Goal: Information Seeking & Learning: Find specific fact

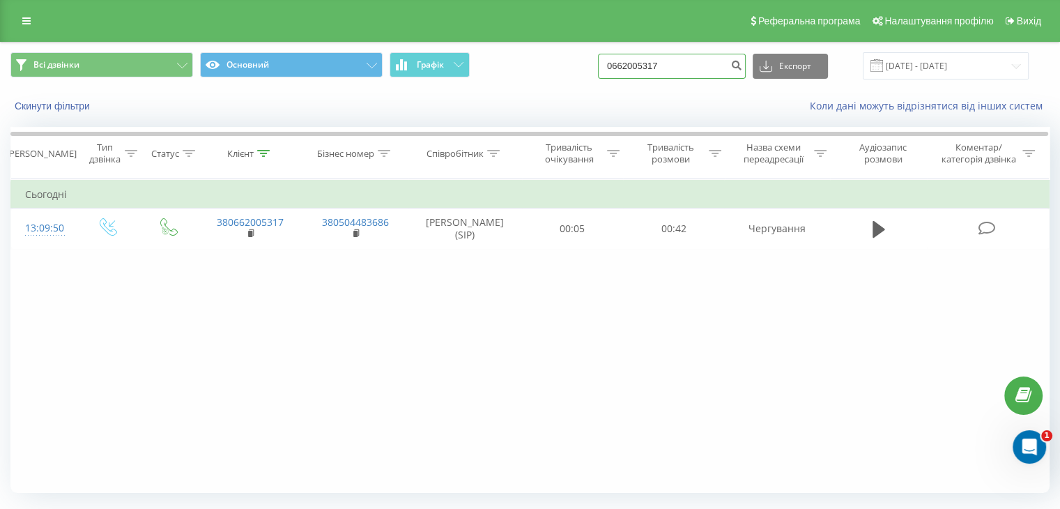
click at [716, 63] on input "0662005317" at bounding box center [672, 66] width 148 height 25
click at [746, 70] on button "submit" at bounding box center [736, 66] width 19 height 25
click at [706, 70] on input at bounding box center [672, 66] width 148 height 25
click at [698, 84] on div "Всі дзвінки Основний Графік Експорт .csv .xls .xlsx 19.06.2025 - 19.09.2025" at bounding box center [530, 66] width 1058 height 47
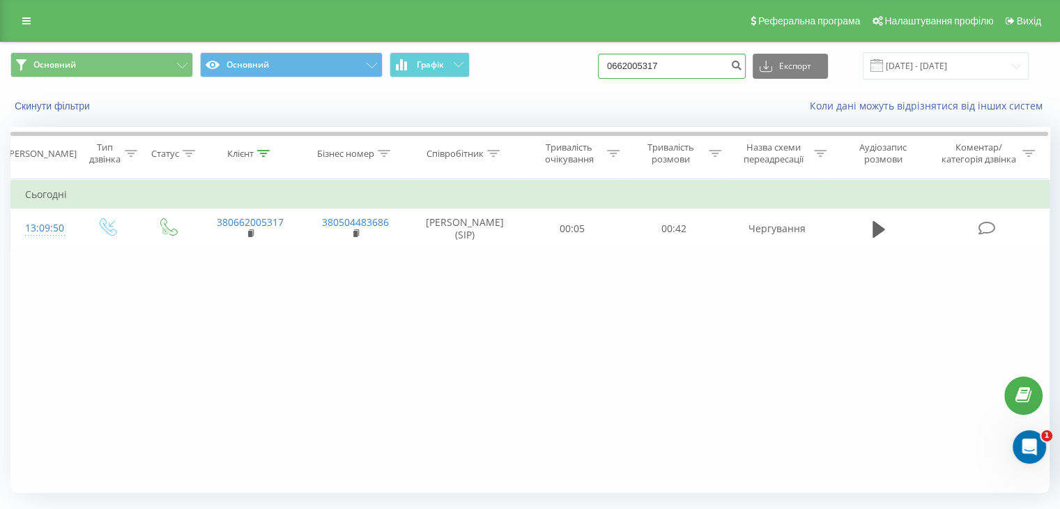
click at [670, 72] on input "0662005317" at bounding box center [672, 66] width 148 height 25
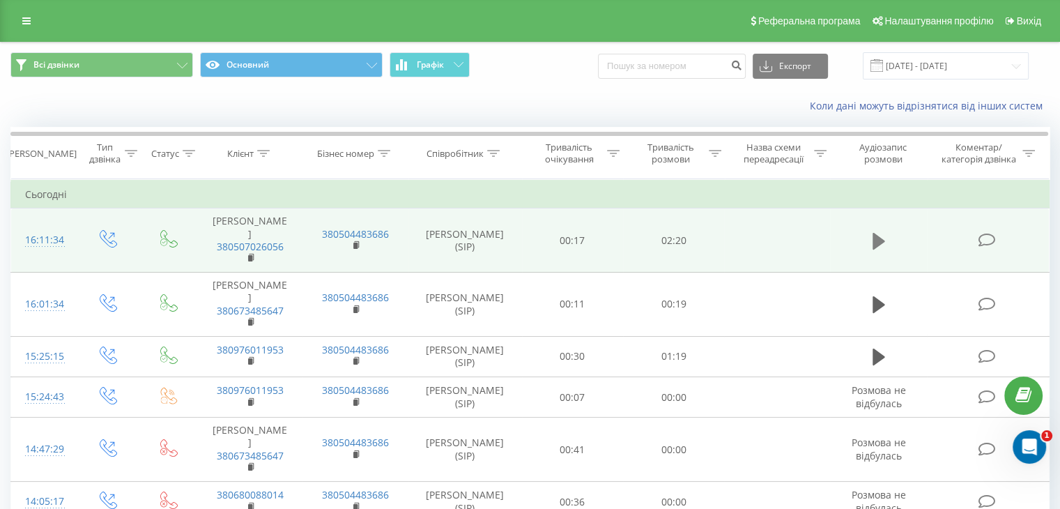
click at [874, 233] on icon at bounding box center [878, 241] width 13 height 17
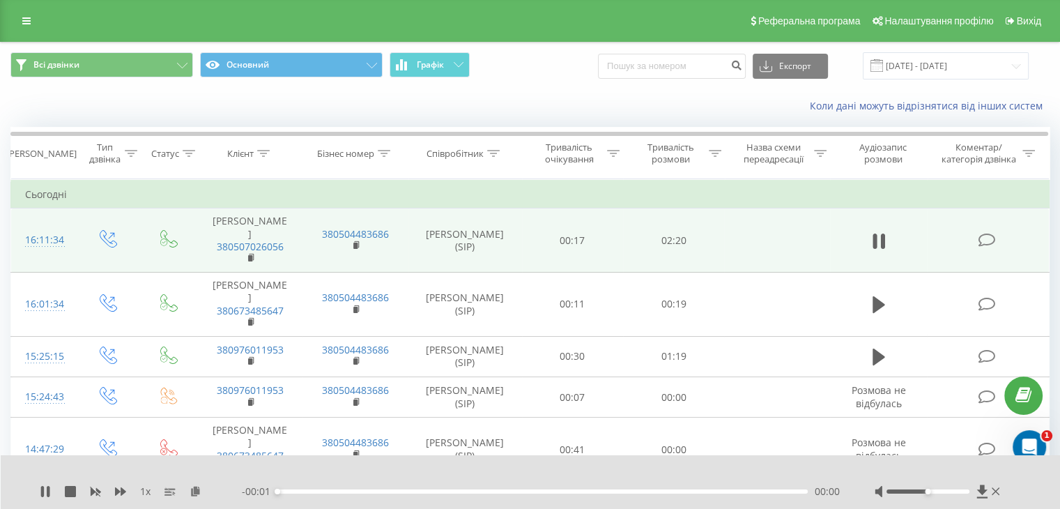
click at [143, 493] on span "1 x" at bounding box center [145, 491] width 10 height 14
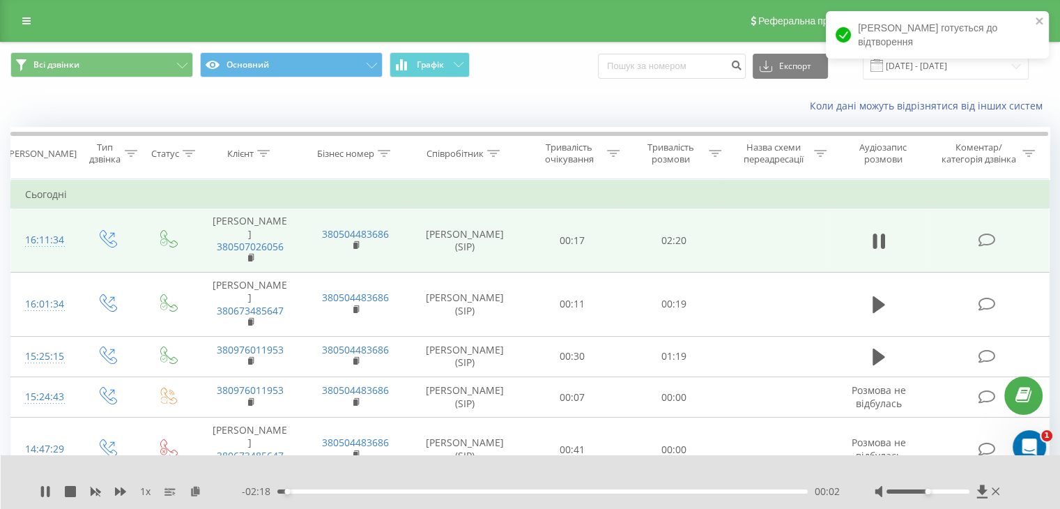
click at [142, 491] on span "1 x" at bounding box center [145, 491] width 10 height 14
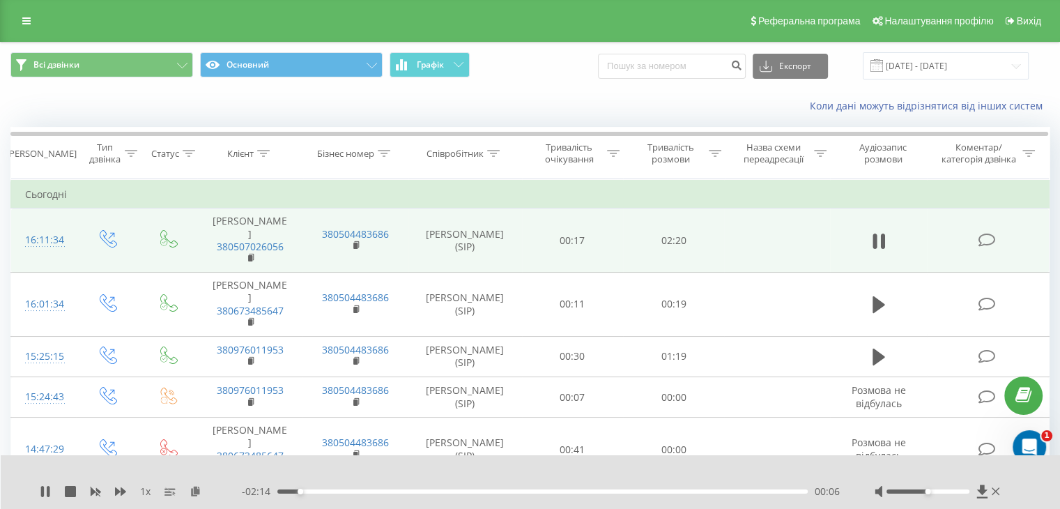
click at [343, 491] on div "00:06" at bounding box center [542, 491] width 530 height 4
click at [433, 491] on div "00:28" at bounding box center [542, 491] width 530 height 4
click at [477, 492] on div "00:42" at bounding box center [542, 491] width 530 height 4
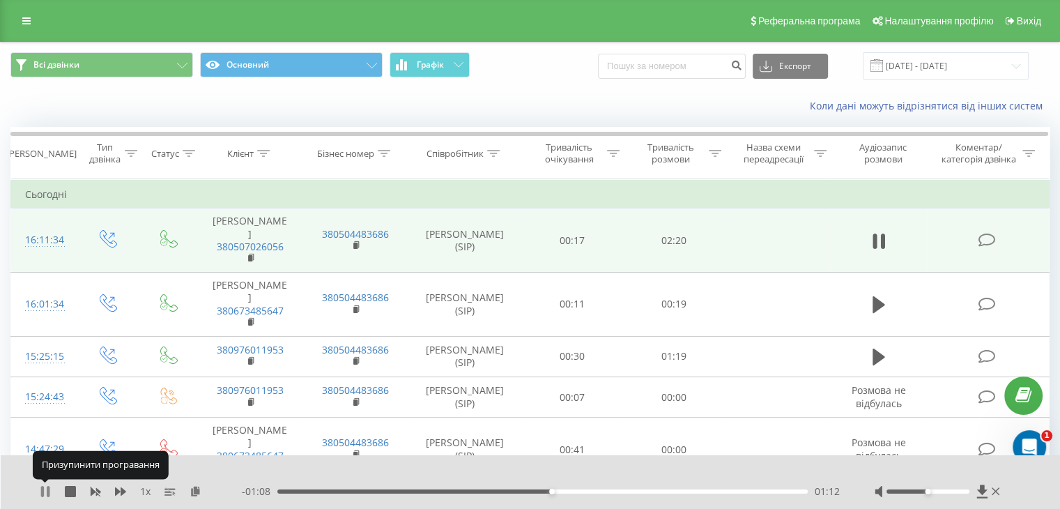
click at [49, 487] on icon at bounding box center [48, 491] width 3 height 11
click at [49, 492] on icon at bounding box center [45, 491] width 11 height 11
click at [49, 491] on icon at bounding box center [48, 491] width 3 height 11
click at [31, 490] on div "1 x - 01:05 01:15 01:15" at bounding box center [531, 482] width 1060 height 54
click at [41, 492] on icon at bounding box center [45, 491] width 8 height 11
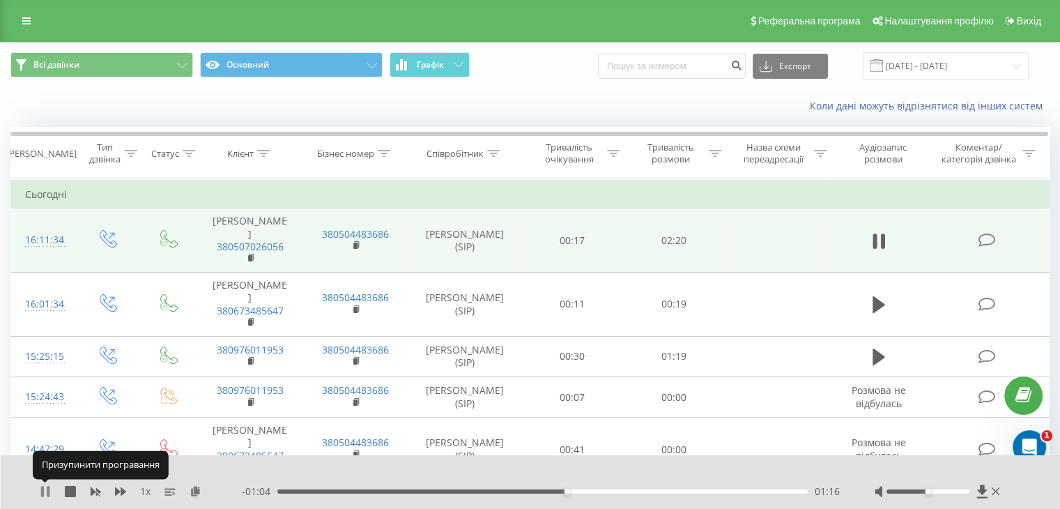
click at [43, 493] on icon at bounding box center [42, 491] width 3 height 11
click at [502, 491] on div "00:59" at bounding box center [542, 491] width 530 height 4
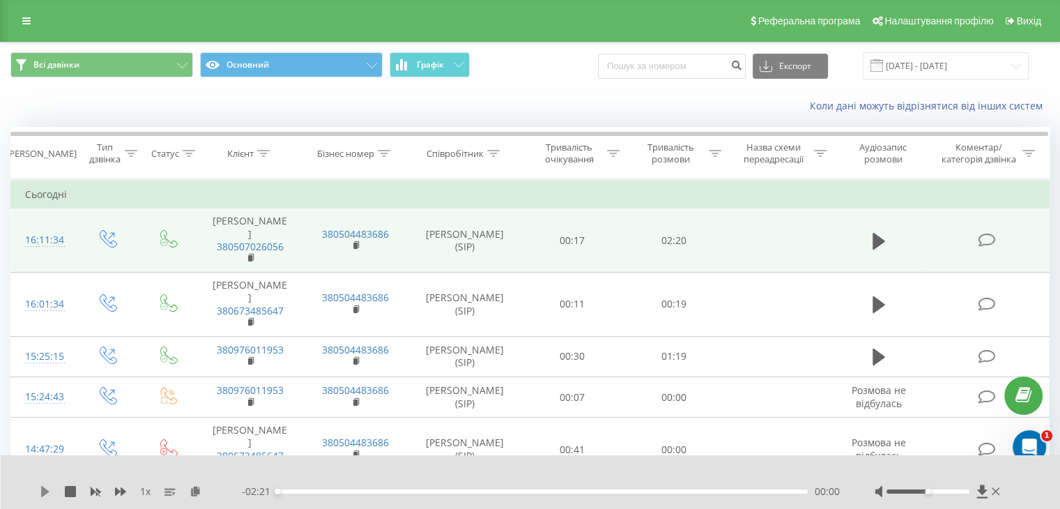
click at [45, 491] on icon at bounding box center [45, 491] width 8 height 11
click at [43, 488] on icon at bounding box center [42, 491] width 3 height 11
click at [47, 490] on icon at bounding box center [45, 491] width 8 height 11
click at [462, 486] on div "- 01:16 01:04 01:04" at bounding box center [541, 491] width 598 height 14
click at [462, 489] on div "00:49" at bounding box center [542, 491] width 530 height 4
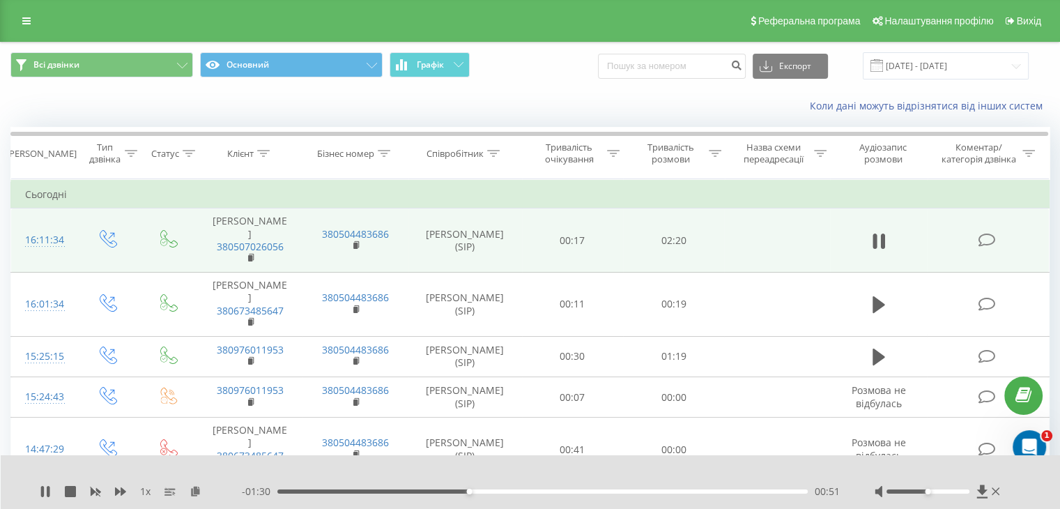
click at [146, 489] on span "1 x" at bounding box center [145, 491] width 10 height 14
click at [124, 489] on icon at bounding box center [120, 491] width 11 height 8
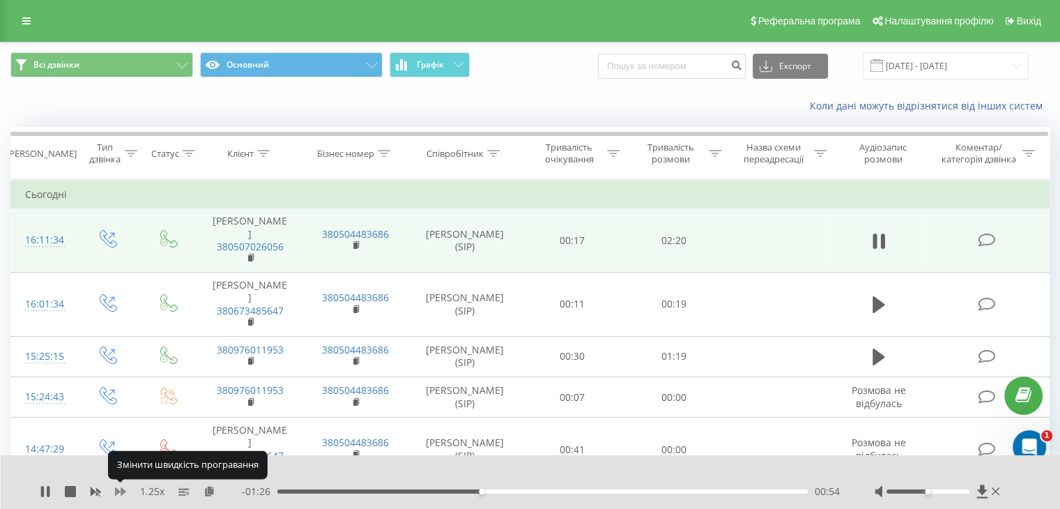
click at [122, 491] on icon at bounding box center [120, 491] width 11 height 8
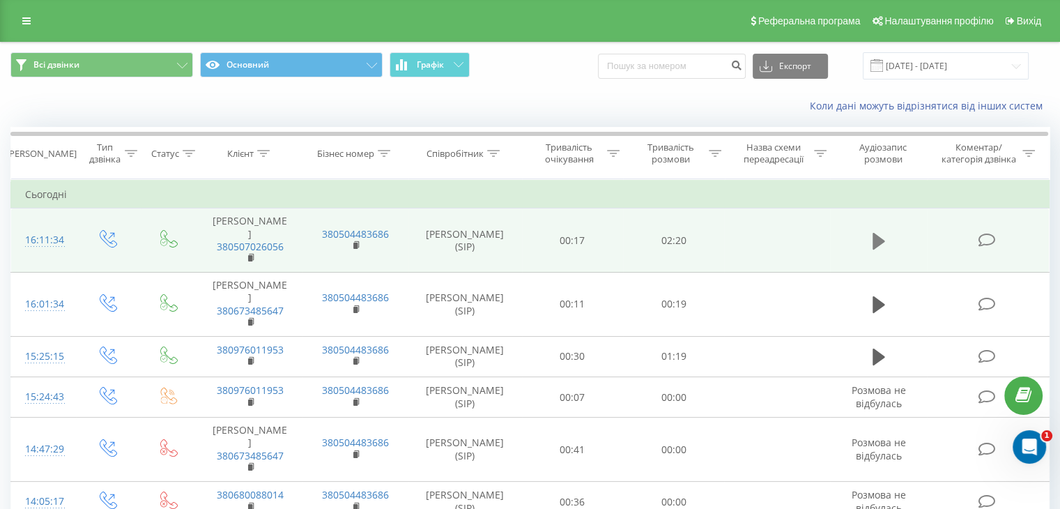
click at [874, 233] on icon at bounding box center [878, 241] width 13 height 17
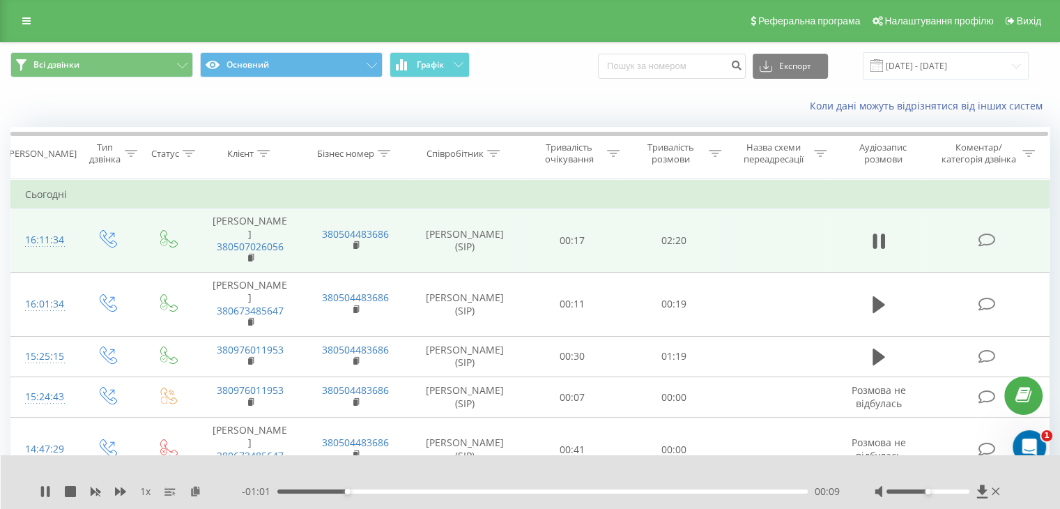
click at [405, 495] on div "- 01:01 00:09 00:09" at bounding box center [541, 491] width 598 height 14
click at [415, 486] on div "- 01:00 00:09 00:09" at bounding box center [541, 491] width 598 height 14
click at [424, 490] on div "00:09" at bounding box center [542, 491] width 530 height 4
click at [484, 491] on div "00:23" at bounding box center [542, 491] width 530 height 4
click at [564, 492] on div "00:28" at bounding box center [542, 491] width 530 height 4
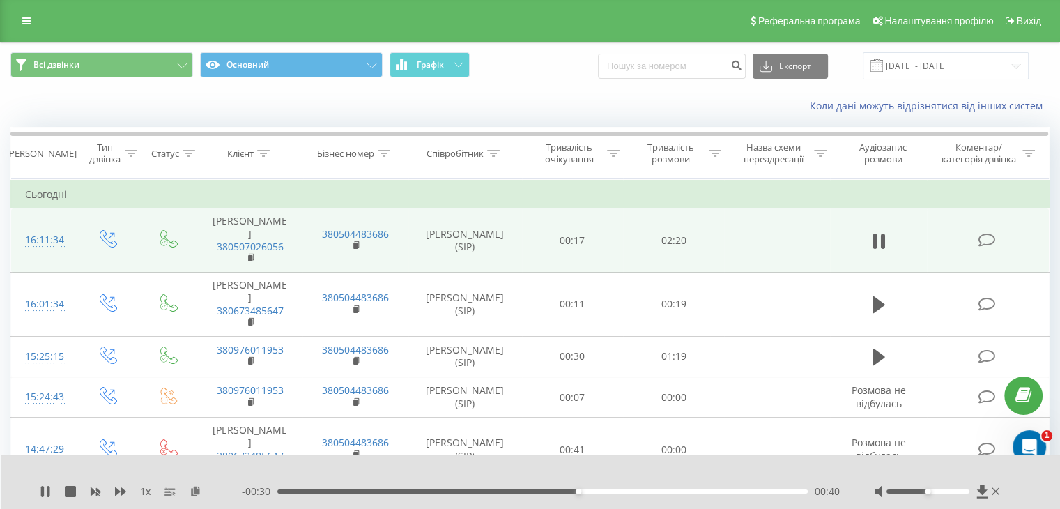
click at [622, 488] on div "- 00:30 00:40 00:40" at bounding box center [541, 491] width 598 height 14
click at [620, 494] on div "- 00:30 00:40 00:40" at bounding box center [541, 491] width 598 height 14
click at [622, 489] on div "00:40" at bounding box center [542, 491] width 530 height 4
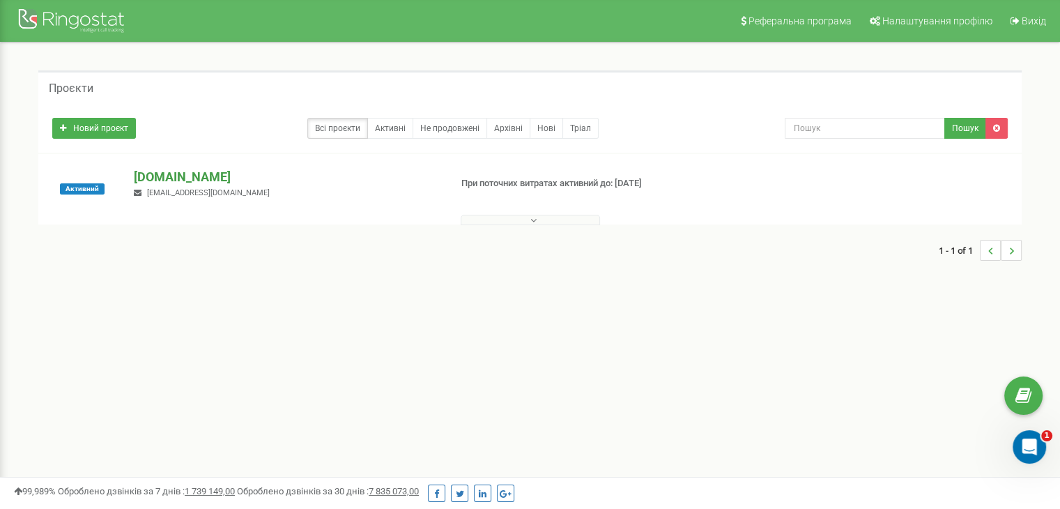
click at [160, 173] on p "[DOMAIN_NAME]" at bounding box center [286, 177] width 304 height 18
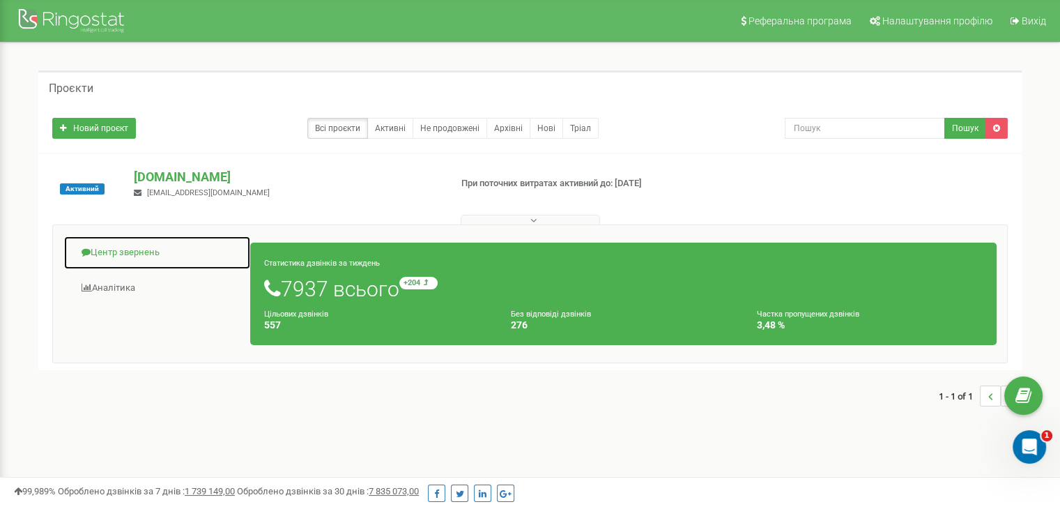
click at [140, 249] on link "Центр звернень" at bounding box center [156, 252] width 187 height 34
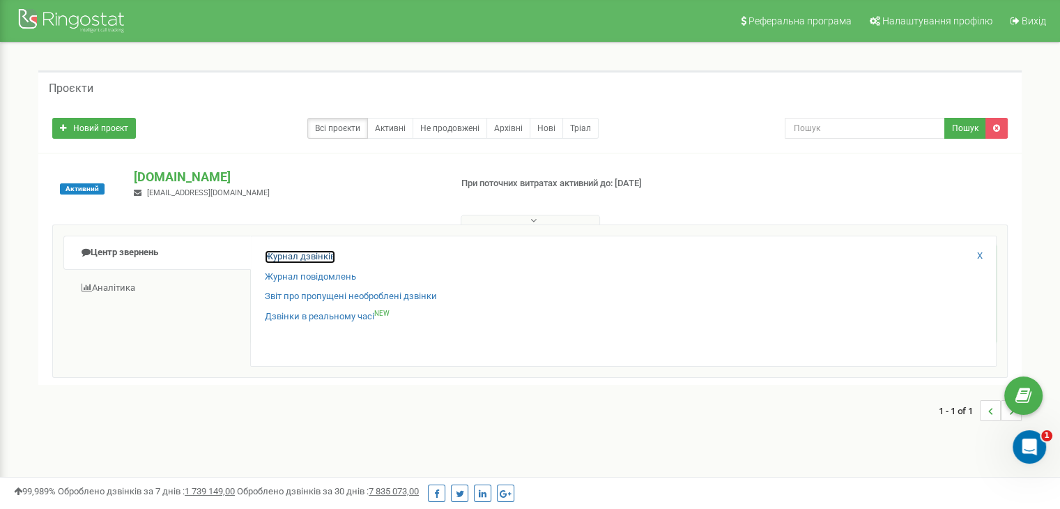
click at [321, 254] on link "Журнал дзвінків" at bounding box center [300, 256] width 70 height 13
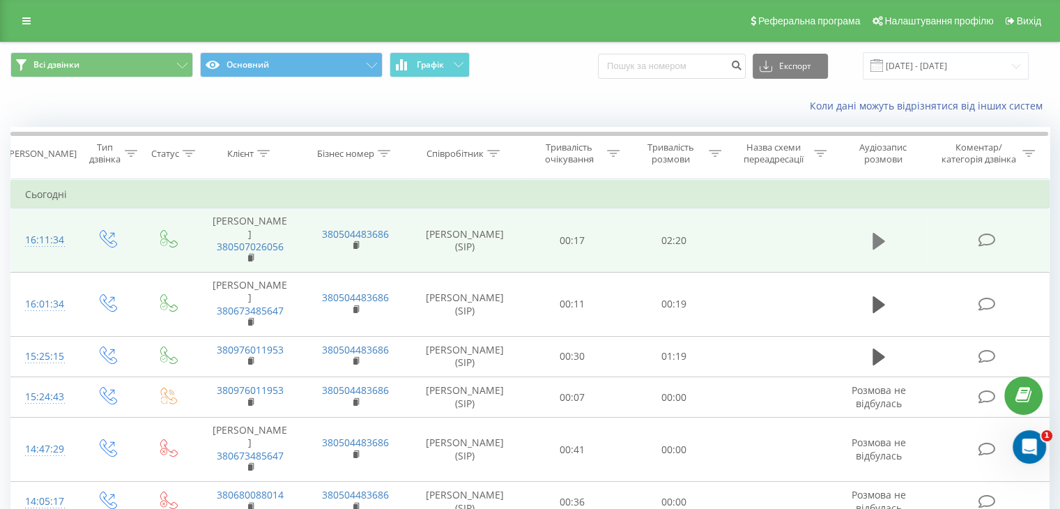
click at [868, 231] on button at bounding box center [878, 241] width 21 height 21
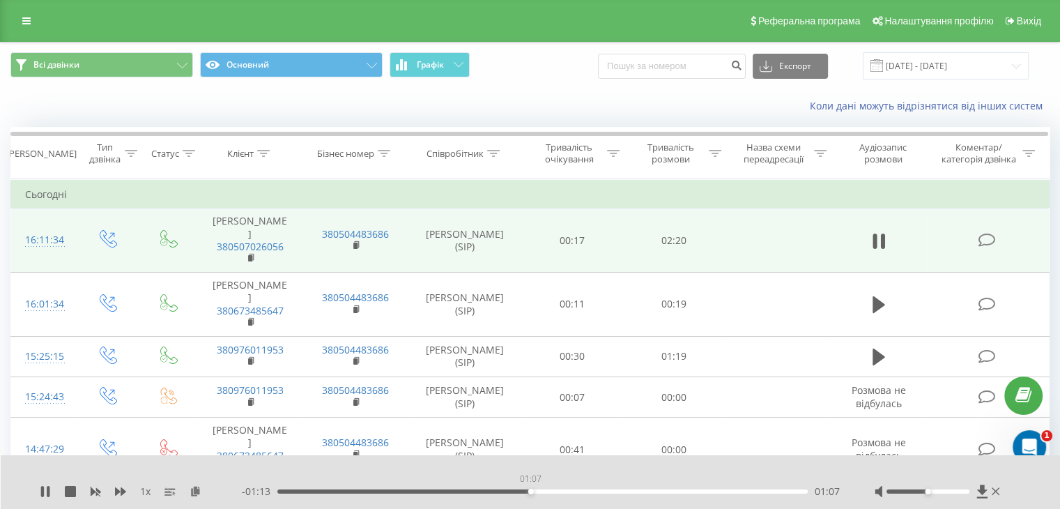
click at [530, 491] on div "01:07" at bounding box center [542, 491] width 530 height 4
click at [552, 485] on div "- 01:13 01:07 01:07" at bounding box center [541, 491] width 598 height 14
click at [573, 486] on div "- 01:12 01:08 01:08" at bounding box center [541, 491] width 598 height 14
click at [574, 491] on div "01:19" at bounding box center [542, 491] width 530 height 4
click at [561, 491] on div "01:19" at bounding box center [542, 491] width 530 height 4
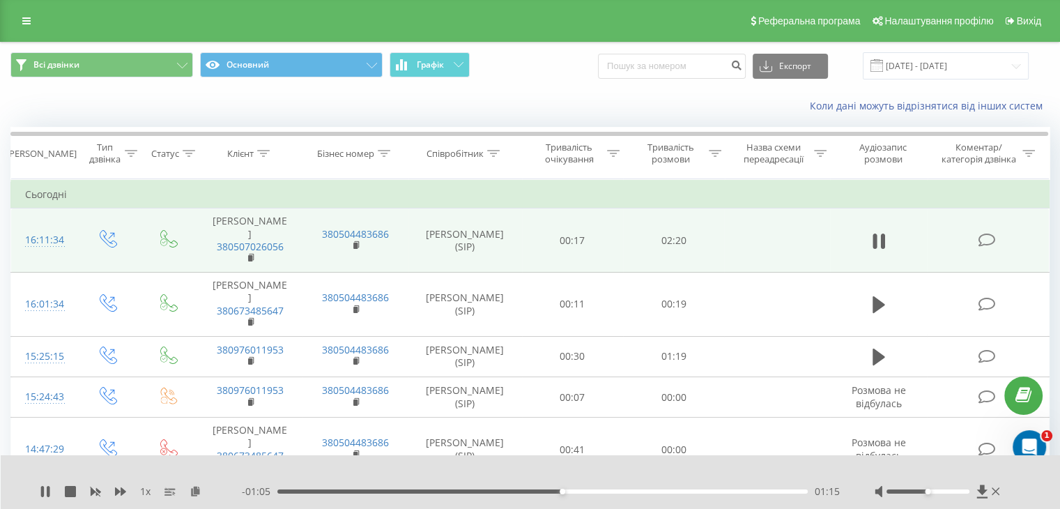
click at [550, 491] on div "01:15" at bounding box center [542, 491] width 530 height 4
click at [537, 491] on div "01:13" at bounding box center [542, 491] width 530 height 4
click at [49, 488] on icon at bounding box center [48, 491] width 3 height 11
click at [47, 491] on icon at bounding box center [45, 491] width 8 height 11
click at [47, 491] on icon at bounding box center [48, 491] width 3 height 11
